Goal: Browse casually: Explore the website without a specific task or goal

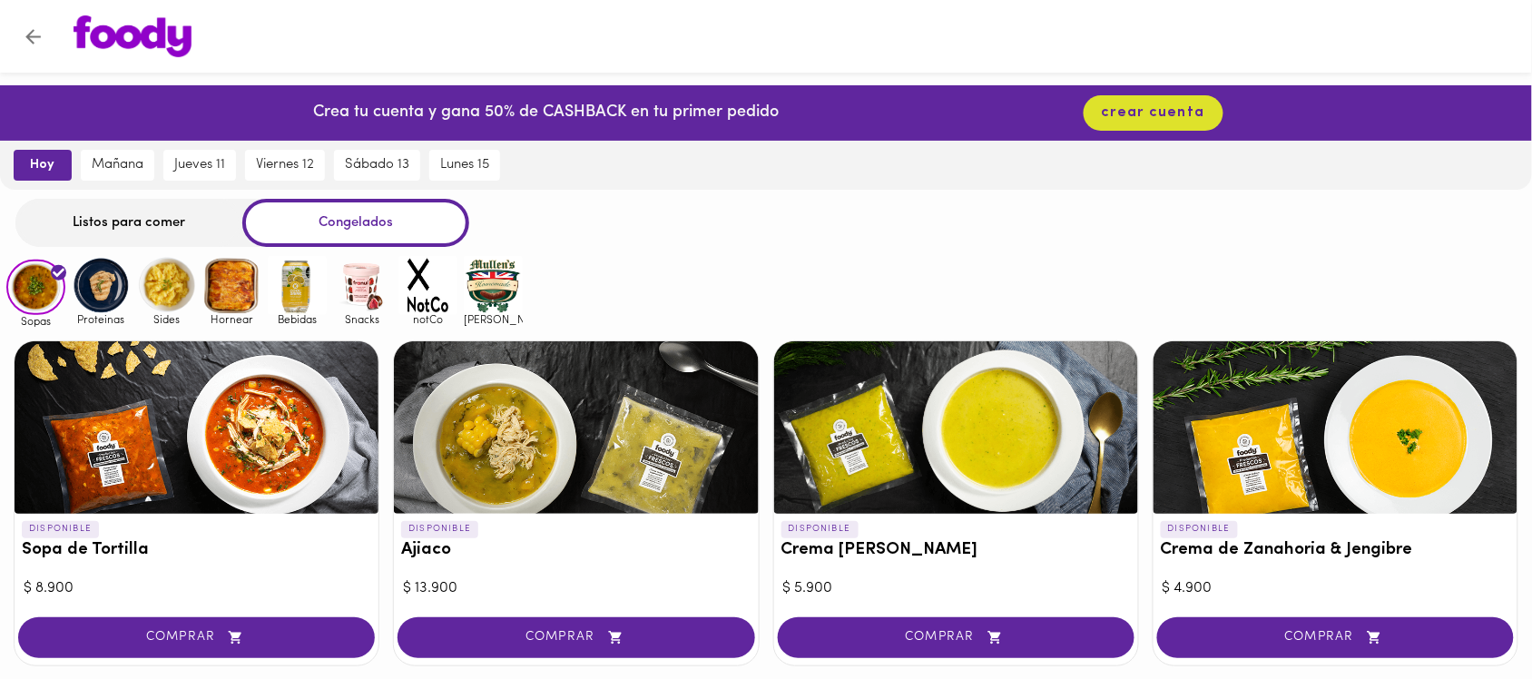
click at [97, 287] on img at bounding box center [101, 285] width 59 height 59
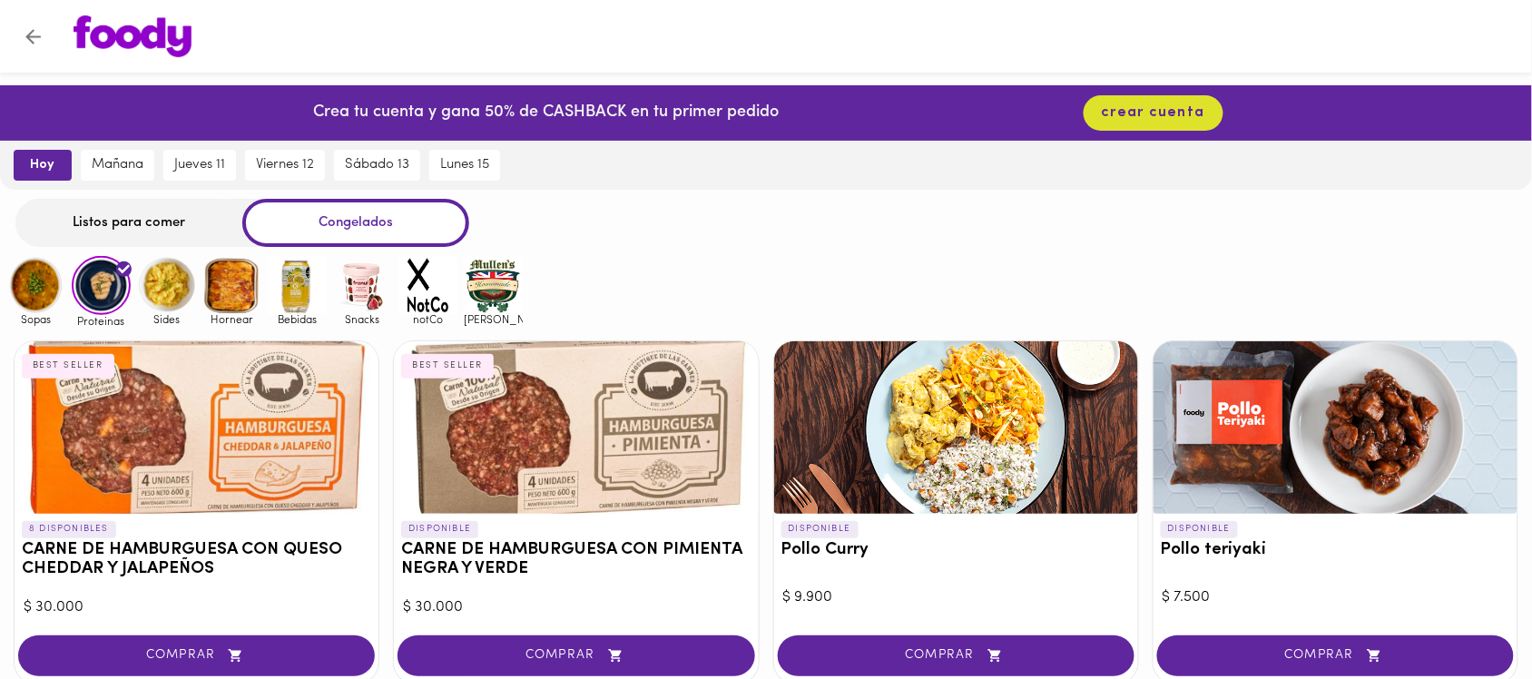
click at [175, 284] on img at bounding box center [166, 285] width 59 height 59
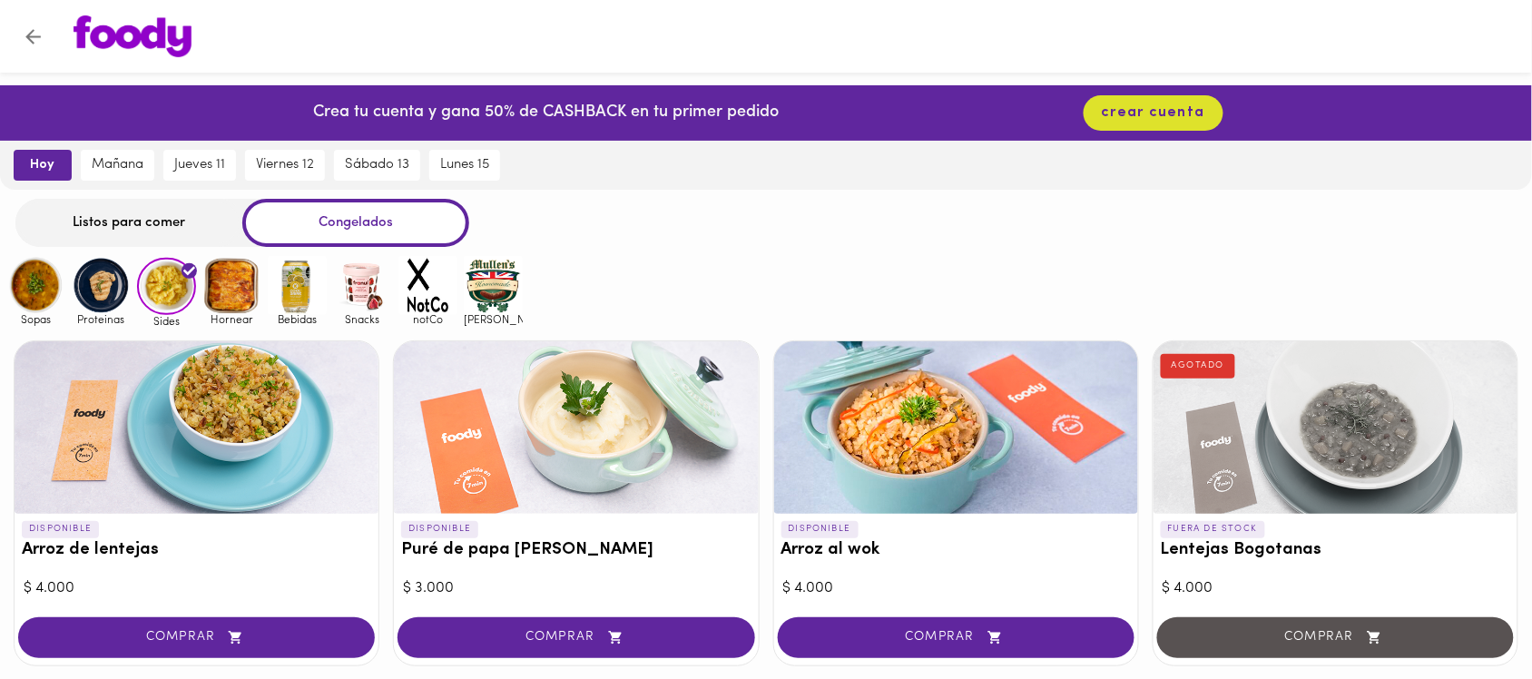
drag, startPoint x: 261, startPoint y: 280, endPoint x: 263, endPoint y: 289, distance: 9.5
click at [261, 281] on img at bounding box center [231, 285] width 59 height 59
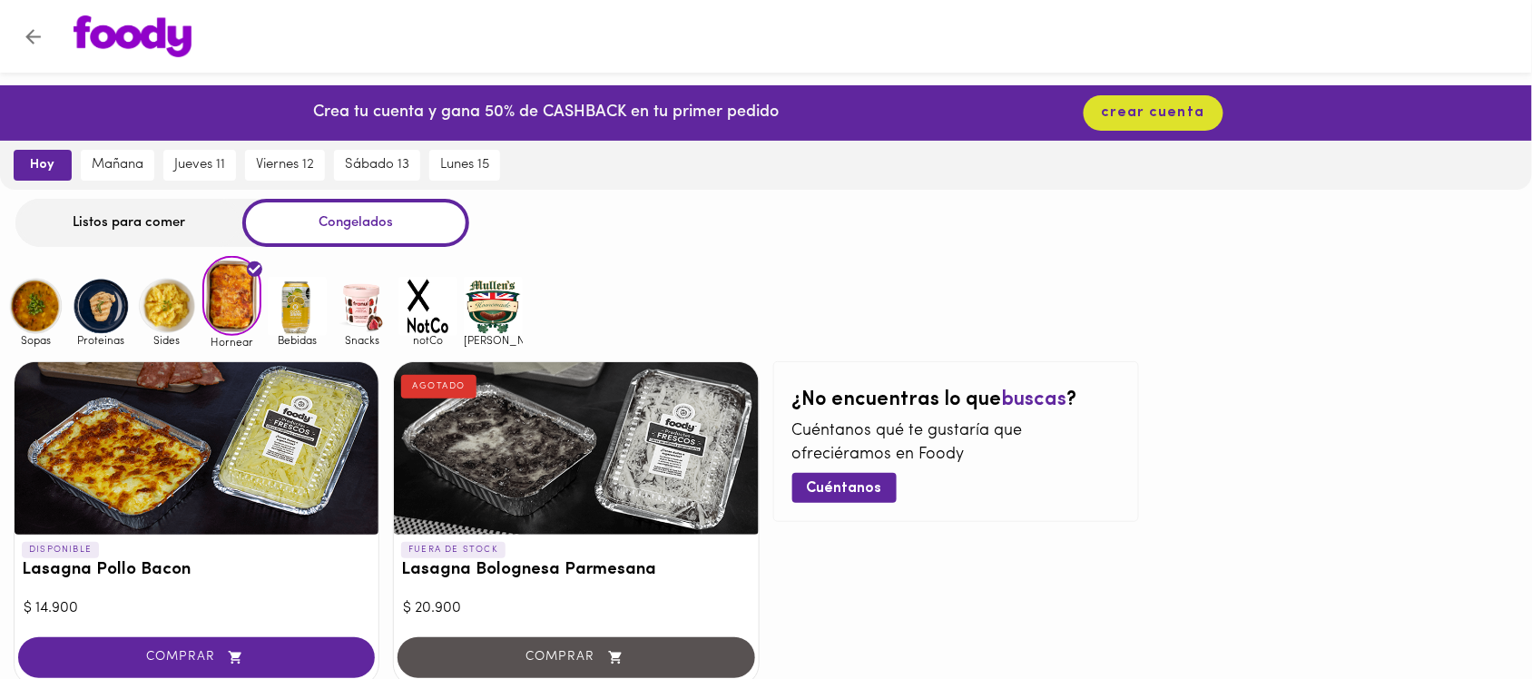
click at [327, 306] on div "Snacks" at bounding box center [359, 312] width 65 height 71
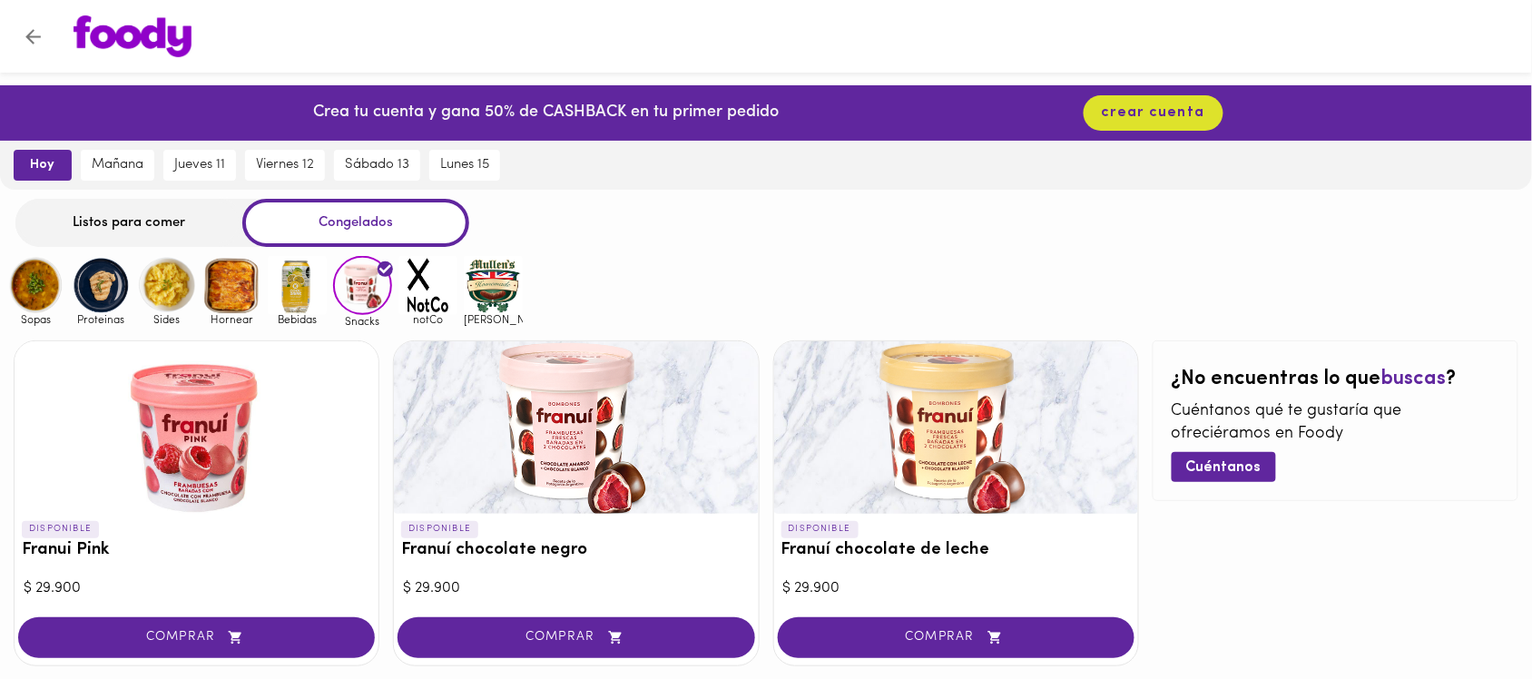
click at [307, 295] on img at bounding box center [297, 285] width 59 height 59
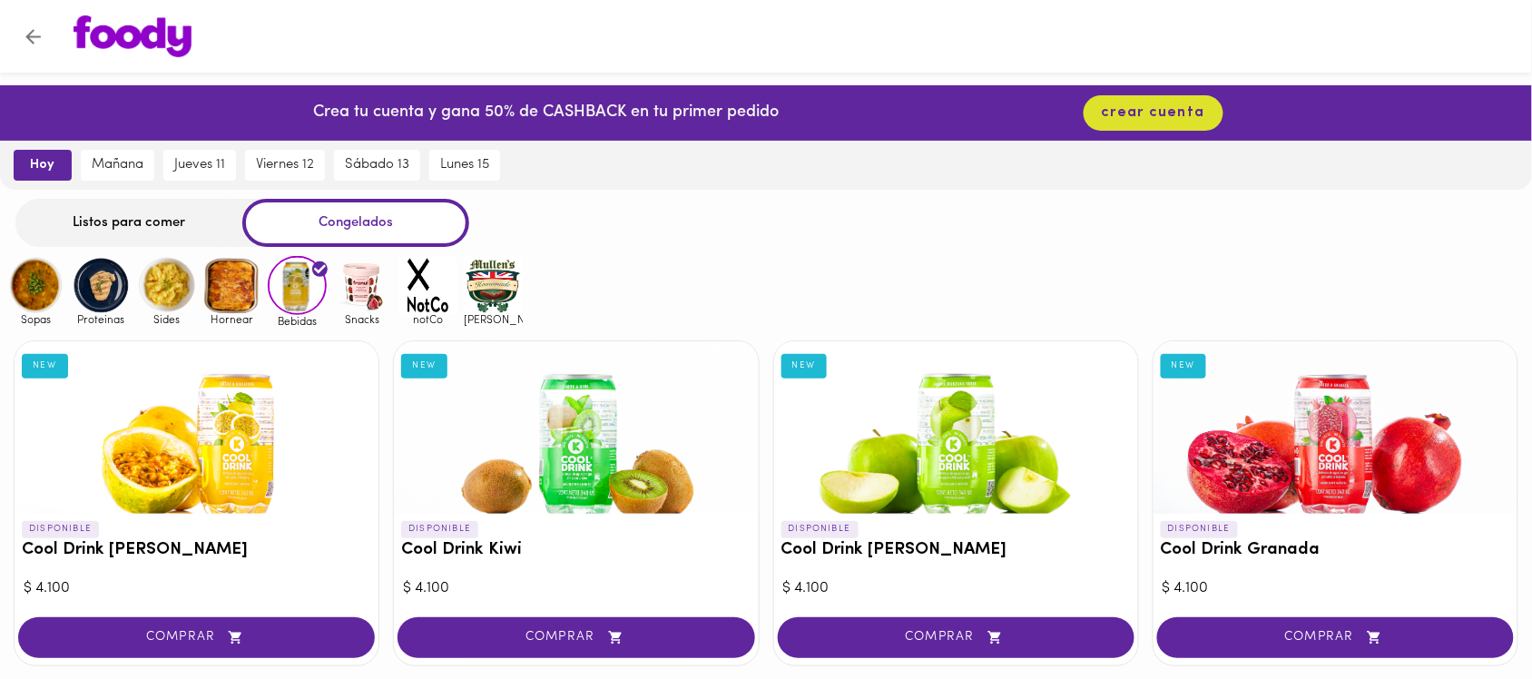
click at [51, 288] on img at bounding box center [35, 285] width 59 height 59
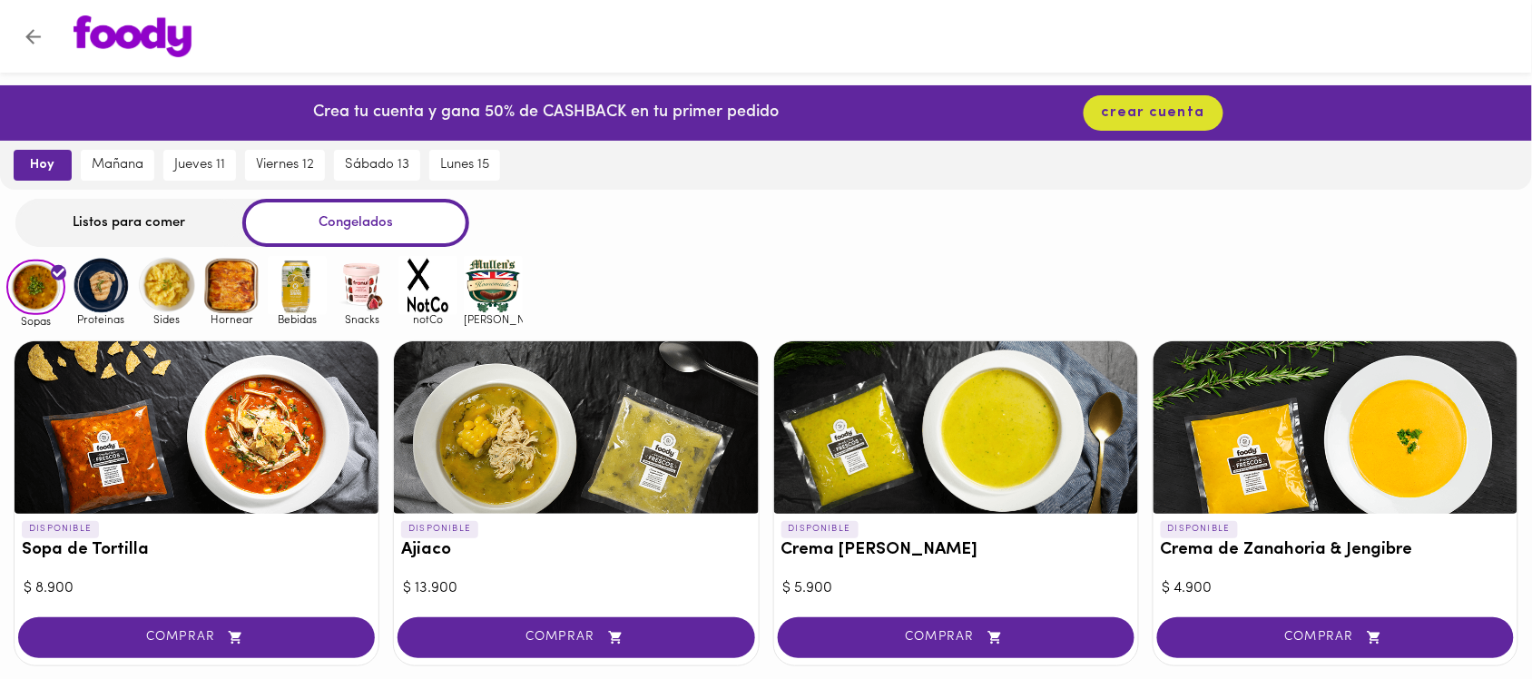
click at [84, 215] on div "Listos para comer" at bounding box center [128, 223] width 227 height 48
